Goal: Transaction & Acquisition: Purchase product/service

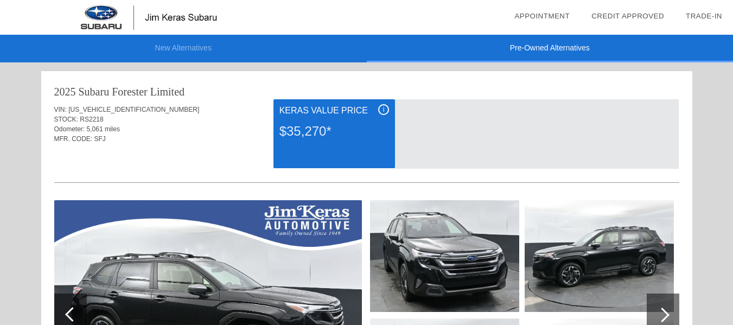
scroll to position [1553, 0]
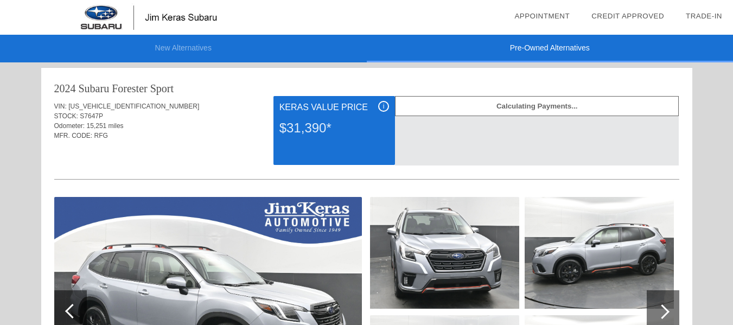
click at [665, 311] on div at bounding box center [662, 311] width 15 height 15
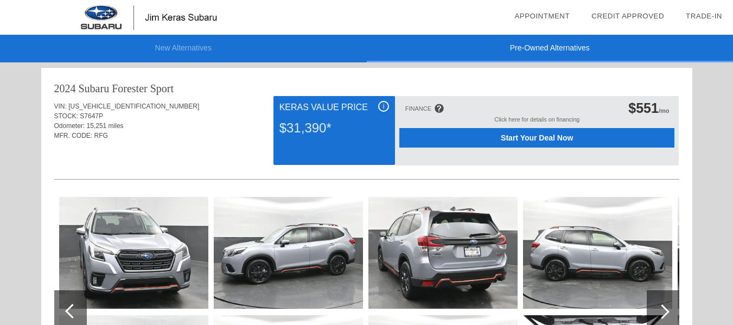
click at [534, 137] on span "Start Your Deal Now" at bounding box center [537, 137] width 248 height 9
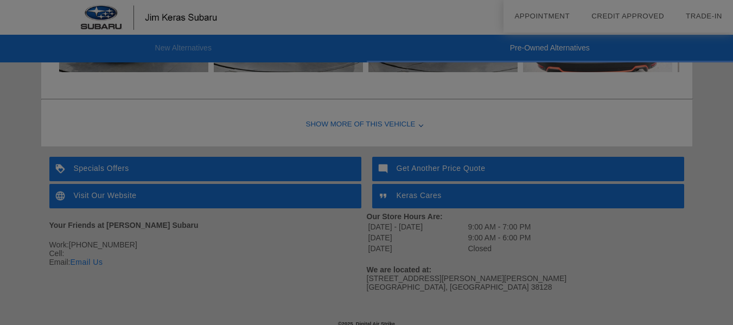
scroll to position [1926, 0]
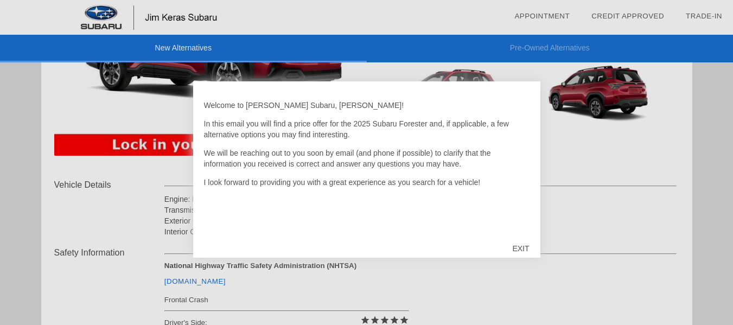
scroll to position [304, 0]
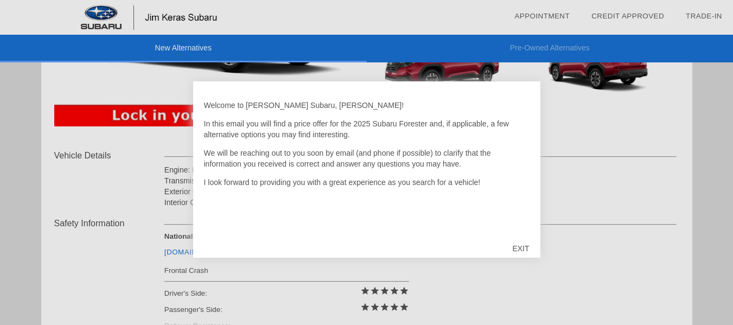
click at [518, 246] on div "EXIT" at bounding box center [520, 248] width 39 height 33
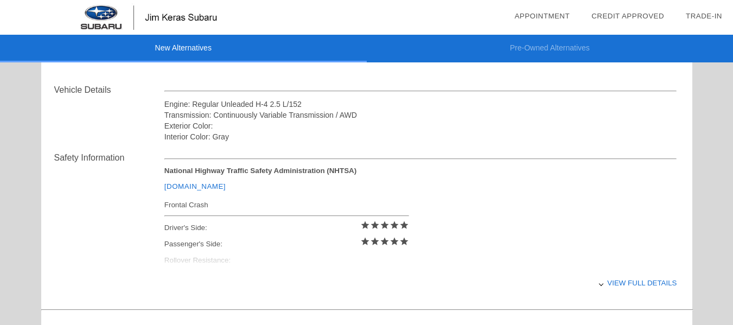
scroll to position [420, 0]
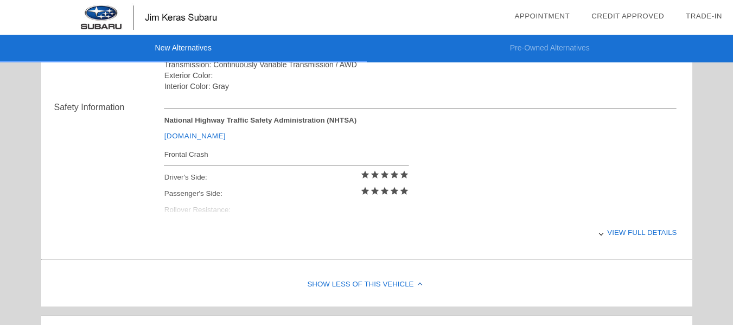
click at [612, 232] on div "View full details" at bounding box center [420, 232] width 513 height 27
click at [612, 232] on div "View less details" at bounding box center [420, 232] width 513 height 27
click at [612, 232] on div "View full details" at bounding box center [420, 232] width 513 height 27
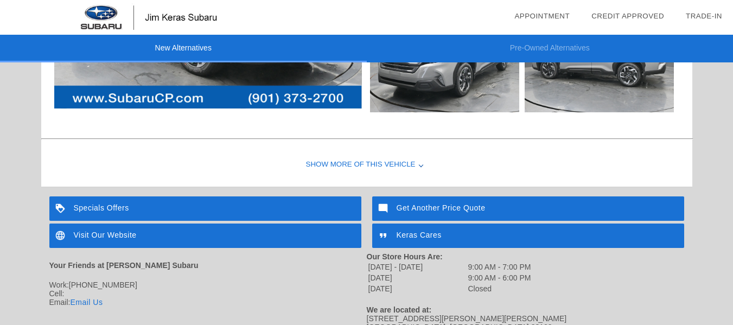
scroll to position [1472, 0]
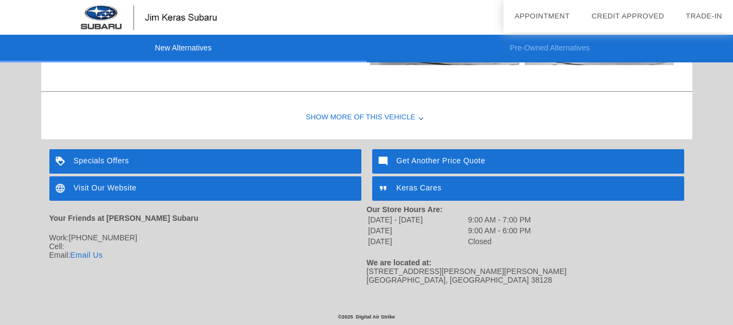
click at [99, 157] on div "Specials Offers" at bounding box center [205, 161] width 312 height 24
